Goal: Information Seeking & Learning: Learn about a topic

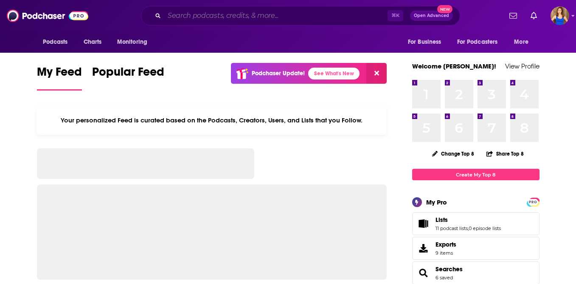
click at [301, 15] on input "Search podcasts, credits, & more..." at bounding box center [275, 16] width 223 height 14
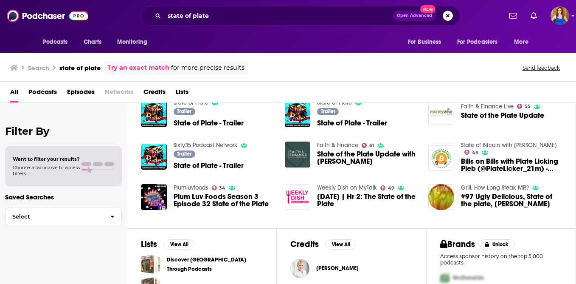
scroll to position [195, 0]
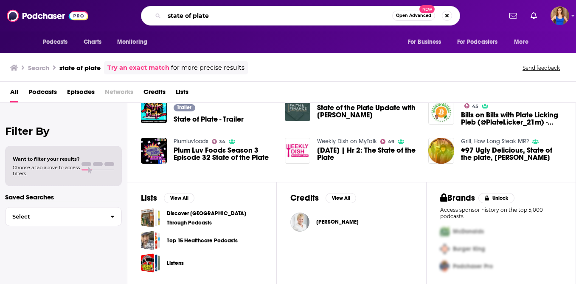
click at [219, 15] on input "state of plate" at bounding box center [278, 16] width 228 height 14
click at [219, 16] on input "state of plate" at bounding box center [278, 16] width 228 height 14
paste input "THE MONA-VATED PODCAST"
type input "THE MONA-VATED PODCAST"
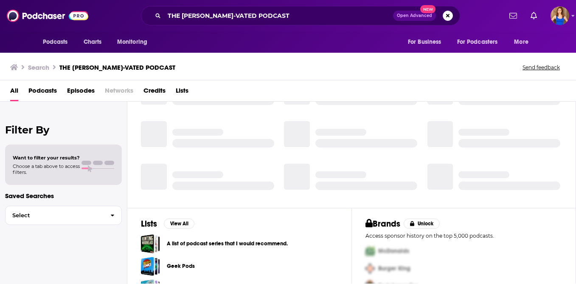
scroll to position [193, 0]
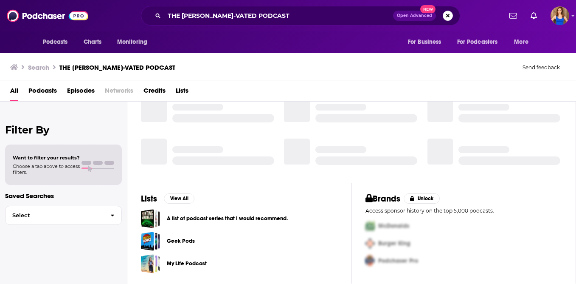
click at [48, 87] on span "Podcasts" at bounding box center [42, 92] width 28 height 17
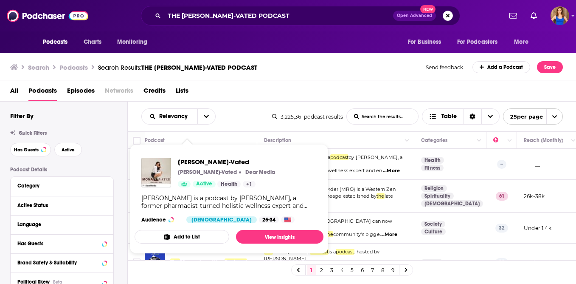
click at [300, 67] on div "Search Podcasts Search Results: THE MONA-VATED PODCAST Send feedback Add a Podc…" at bounding box center [286, 67] width 553 height 12
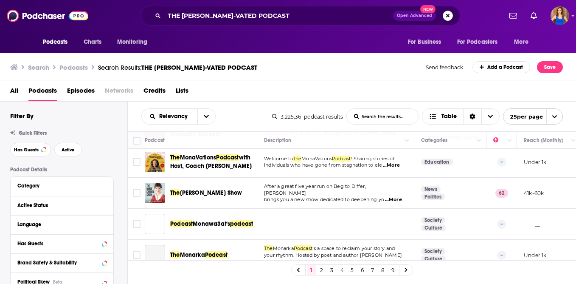
scroll to position [169, 0]
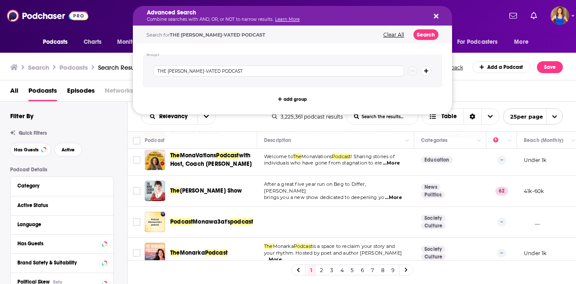
drag, startPoint x: 278, startPoint y: 19, endPoint x: 164, endPoint y: 13, distance: 114.3
click at [243, 73] on input "THE MONA-VATED PODCAST" at bounding box center [279, 70] width 250 height 11
drag, startPoint x: 230, startPoint y: 72, endPoint x: 145, endPoint y: 68, distance: 84.5
click at [145, 68] on div "THE MONA-VATED PODCAST" at bounding box center [292, 71] width 299 height 32
type input "granola"
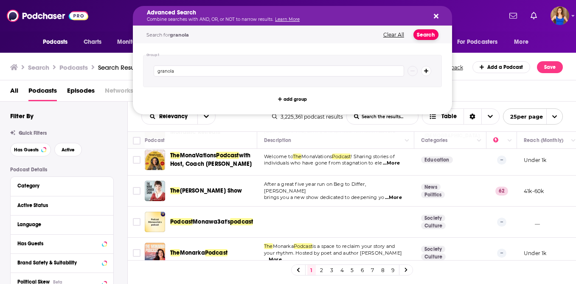
click at [428, 32] on button "Search" at bounding box center [425, 34] width 25 height 11
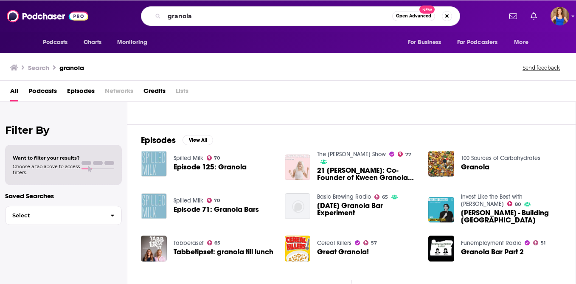
scroll to position [76, 0]
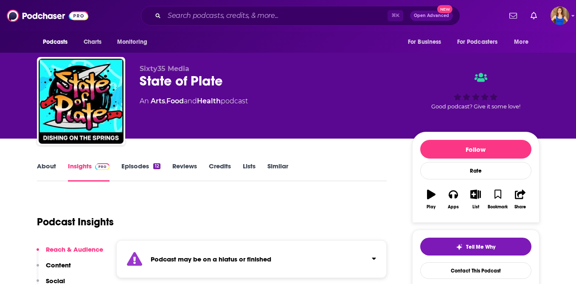
click at [140, 167] on link "Episodes 12" at bounding box center [140, 172] width 39 height 20
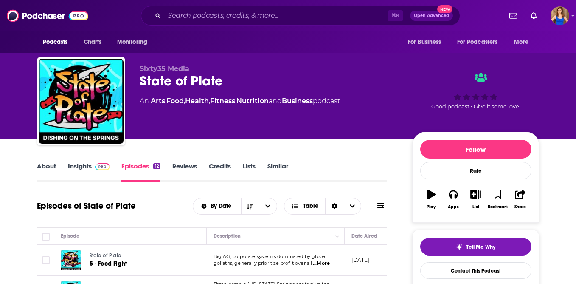
click at [185, 167] on link "Reviews" at bounding box center [184, 172] width 25 height 20
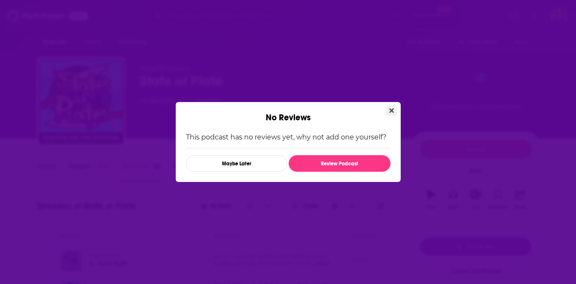
click at [389, 111] on icon "Close" at bounding box center [391, 110] width 5 height 7
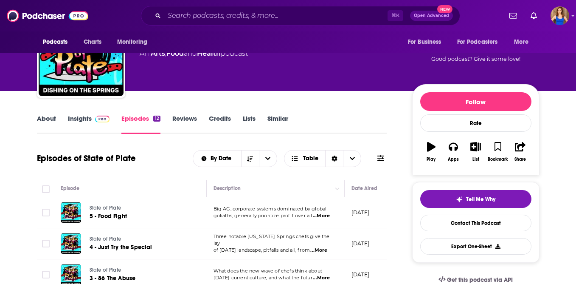
scroll to position [48, 0]
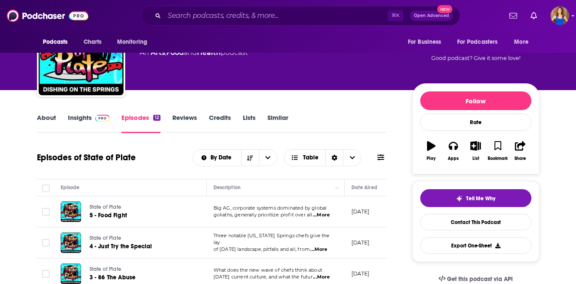
click at [42, 120] on link "About" at bounding box center [46, 123] width 19 height 20
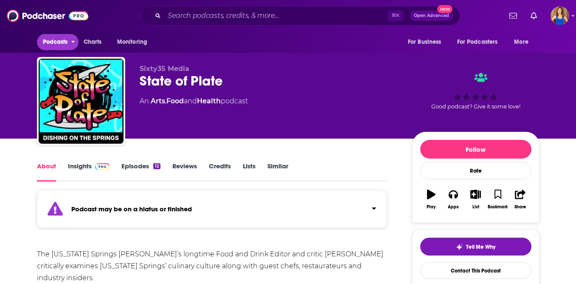
click at [70, 41] on button "Podcasts" at bounding box center [58, 42] width 42 height 16
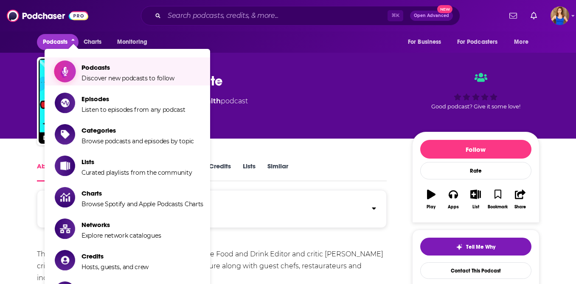
click at [65, 70] on icon "Show item sub-menu" at bounding box center [65, 71] width 11 height 11
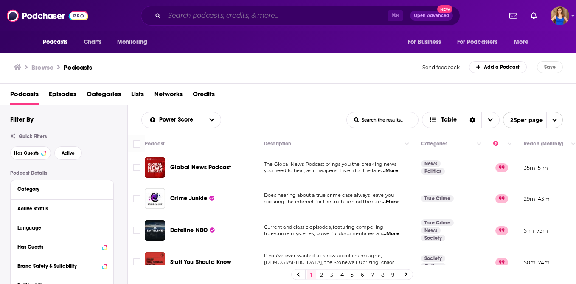
click at [236, 14] on input "Search podcasts, credits, & more..." at bounding box center [275, 16] width 223 height 14
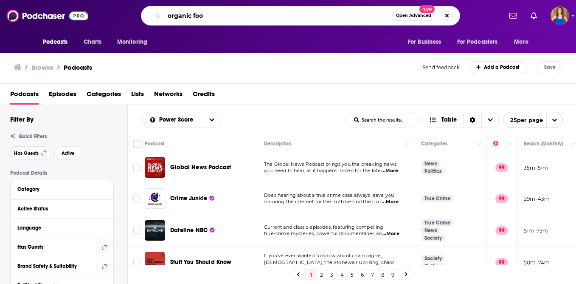
type input "organic food"
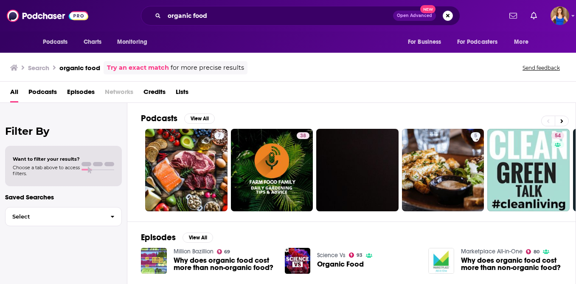
click at [41, 89] on span "Podcasts" at bounding box center [42, 93] width 28 height 17
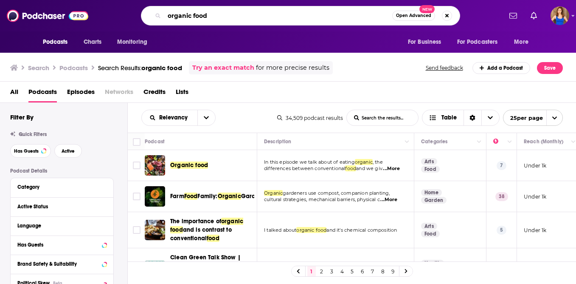
drag, startPoint x: 219, startPoint y: 15, endPoint x: 162, endPoint y: 13, distance: 56.9
click at [162, 13] on div "organic food Open Advanced New" at bounding box center [300, 16] width 319 height 20
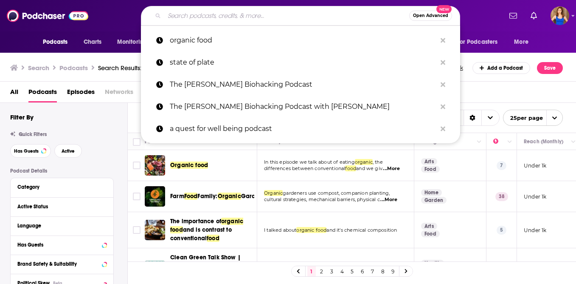
click at [430, 17] on span "Open Advanced" at bounding box center [430, 16] width 35 height 4
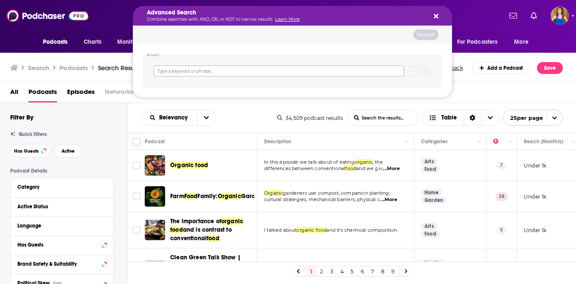
click at [242, 70] on input "Search podcasts, credits, & more..." at bounding box center [279, 70] width 250 height 11
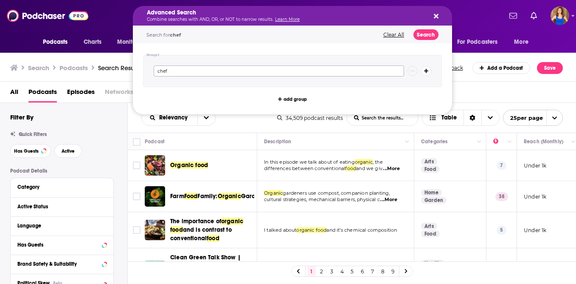
type input "chef"
click at [432, 36] on button "Search" at bounding box center [425, 34] width 25 height 11
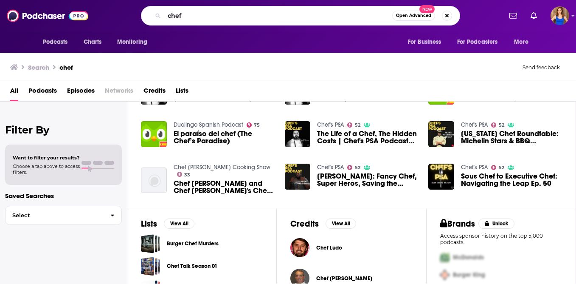
scroll to position [217, 0]
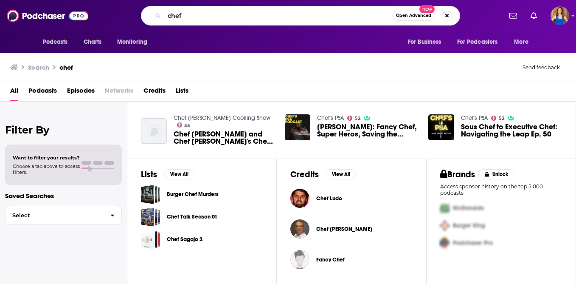
drag, startPoint x: 200, startPoint y: 218, endPoint x: 436, endPoint y: 3, distance: 318.8
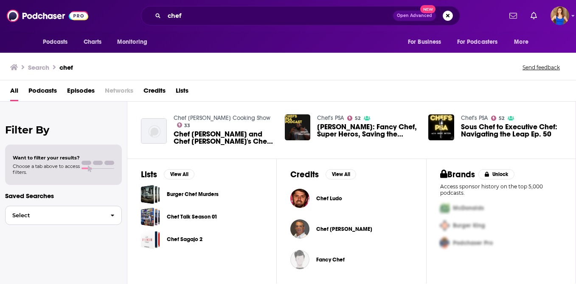
click at [106, 217] on span "button" at bounding box center [113, 215] width 18 height 18
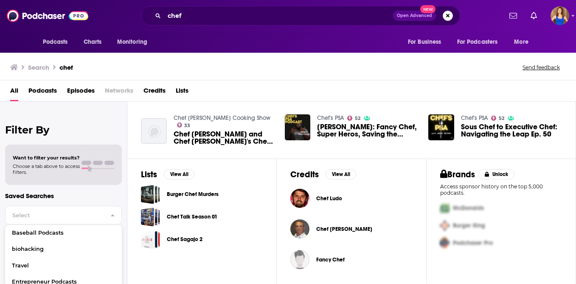
click at [42, 90] on span "Podcasts" at bounding box center [42, 92] width 28 height 17
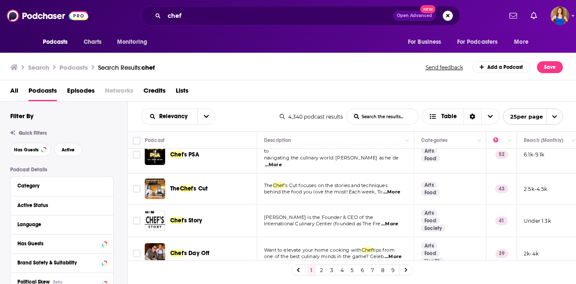
scroll to position [15, 0]
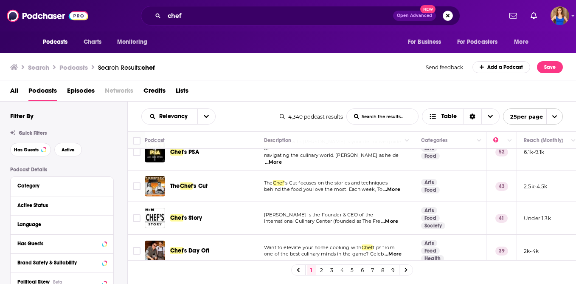
click at [397, 186] on span "...More" at bounding box center [391, 189] width 17 height 7
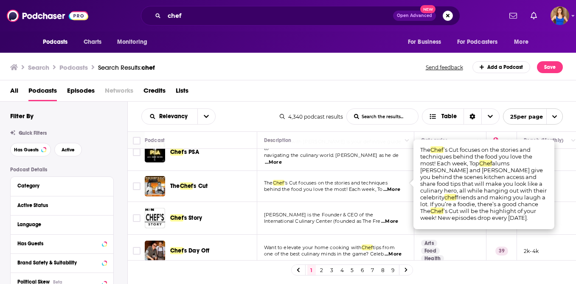
click at [396, 218] on span "...More" at bounding box center [389, 221] width 17 height 7
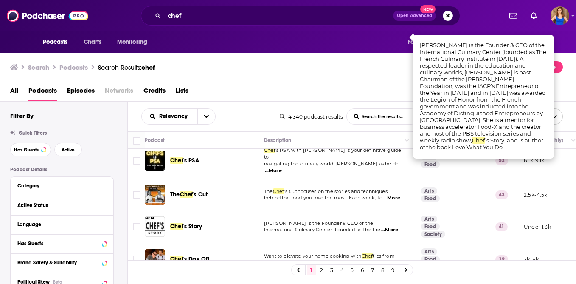
scroll to position [0, 0]
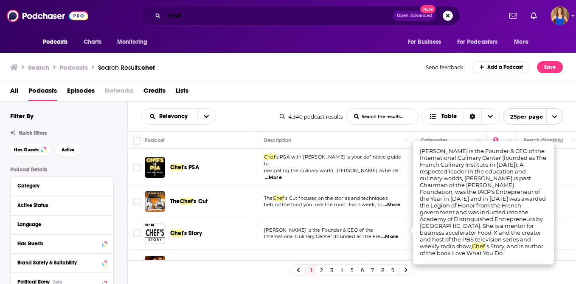
click at [220, 19] on input "chef" at bounding box center [278, 16] width 229 height 14
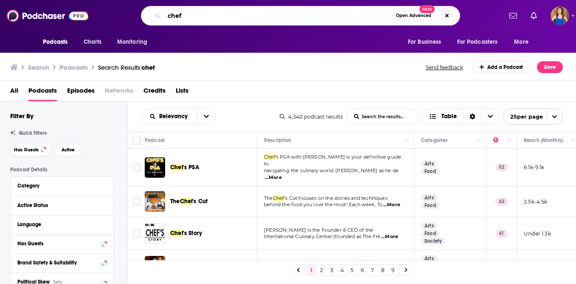
drag, startPoint x: 220, startPoint y: 19, endPoint x: 156, endPoint y: 19, distance: 64.5
click at [156, 19] on div "chef Open Advanced New" at bounding box center [300, 16] width 319 height 20
paste input "Mona Vaynerchuk"
type input "Mona Vaynerchuk"
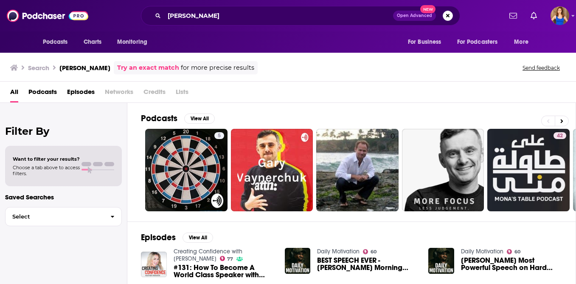
click at [49, 92] on span "Podcasts" at bounding box center [42, 93] width 28 height 17
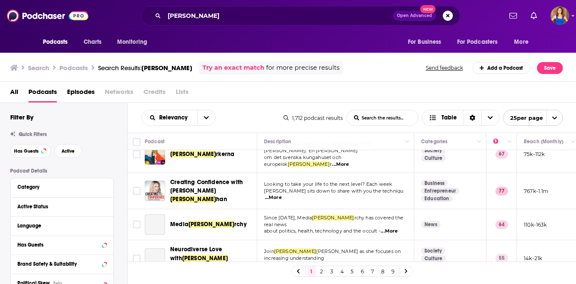
scroll to position [281, 0]
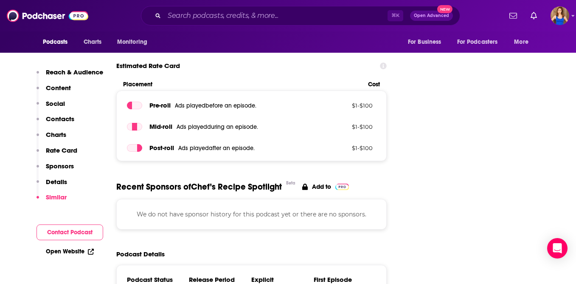
scroll to position [733, 0]
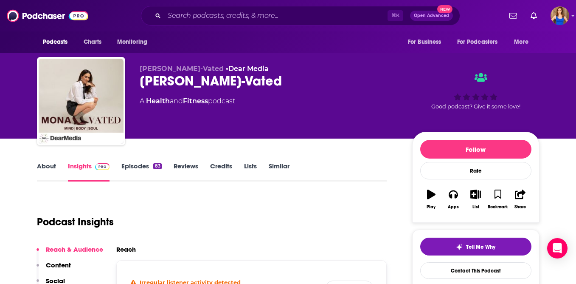
scroll to position [40, 0]
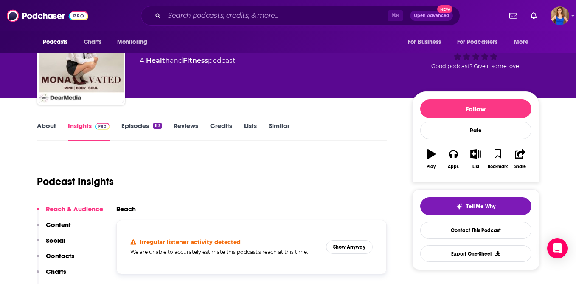
click at [145, 124] on link "Episodes 83" at bounding box center [141, 131] width 40 height 20
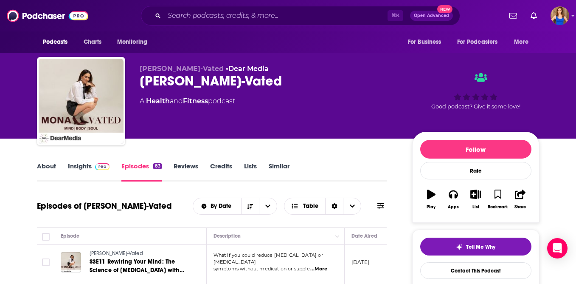
click at [42, 168] on link "About" at bounding box center [46, 172] width 19 height 20
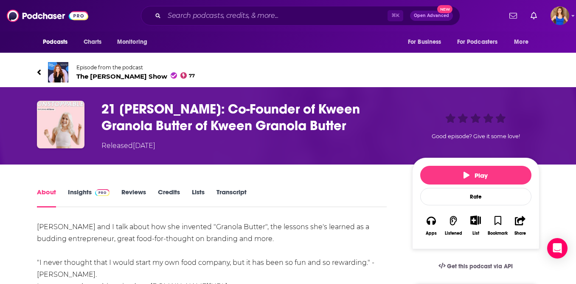
click at [84, 194] on link "Insights" at bounding box center [89, 198] width 42 height 20
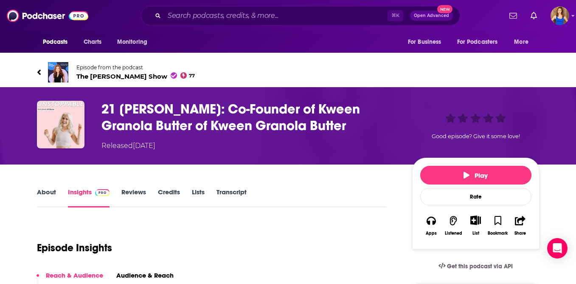
click at [117, 78] on span "The [PERSON_NAME] Show 77" at bounding box center [135, 76] width 119 height 8
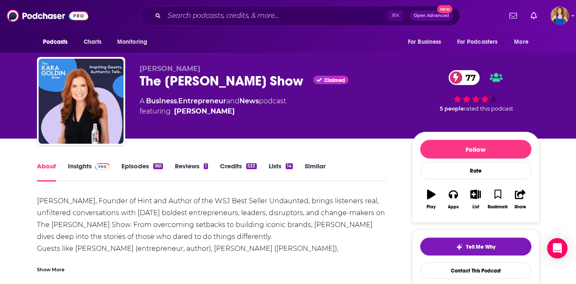
click at [134, 169] on link "Episodes 961" at bounding box center [141, 172] width 41 height 20
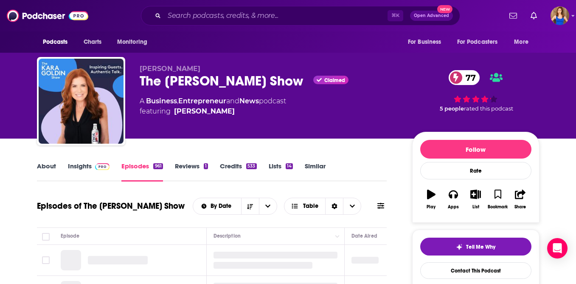
click at [95, 167] on img at bounding box center [102, 166] width 15 height 7
